Goal: Navigation & Orientation: Go to known website

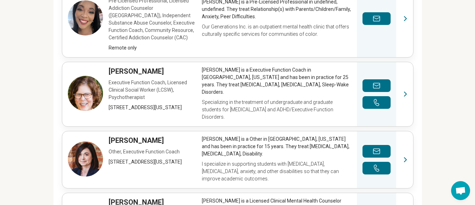
scroll to position [403, 0]
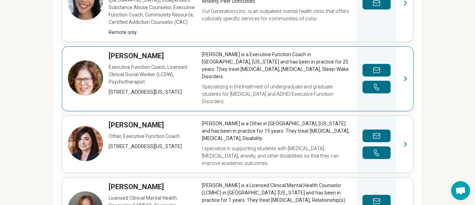
click at [119, 57] on link "View profile" at bounding box center [237, 79] width 351 height 64
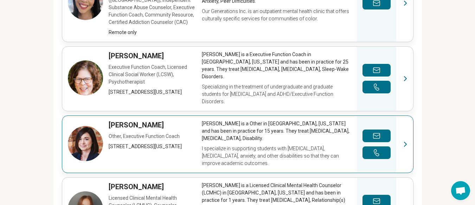
click at [163, 123] on link "View profile" at bounding box center [237, 144] width 351 height 57
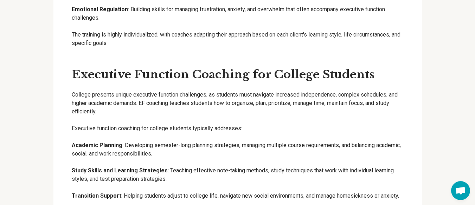
scroll to position [1218, 0]
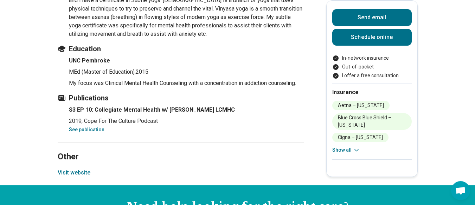
scroll to position [888, 0]
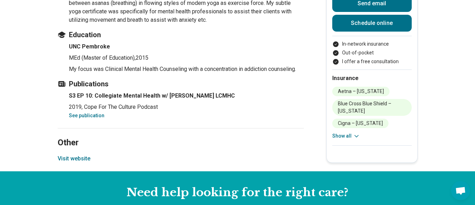
drag, startPoint x: 89, startPoint y: 158, endPoint x: 73, endPoint y: 160, distance: 16.3
click at [70, 159] on button "Visit website" at bounding box center [74, 159] width 33 height 8
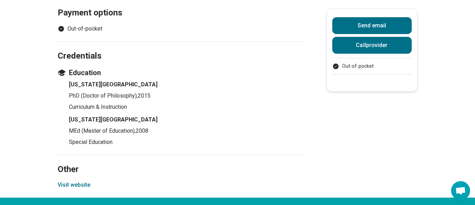
scroll to position [504, 0]
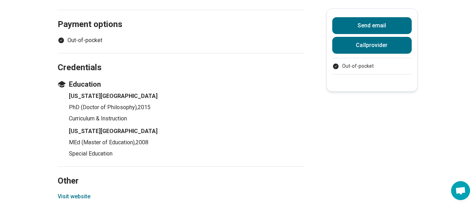
click at [84, 196] on button "Visit website" at bounding box center [74, 197] width 33 height 8
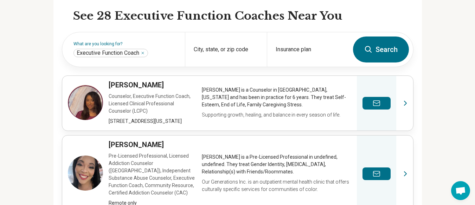
scroll to position [273, 0]
